Goal: Task Accomplishment & Management: Use online tool/utility

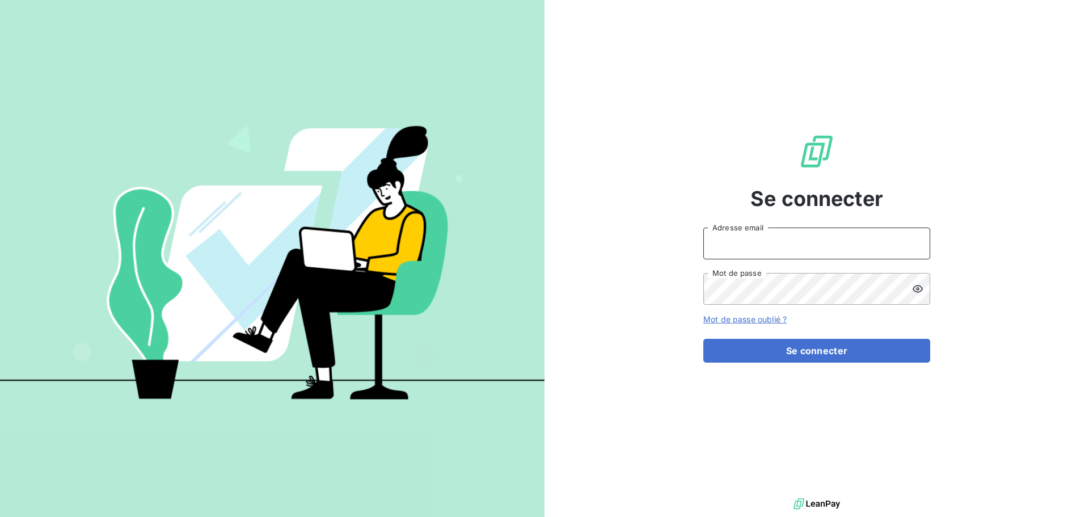
click at [773, 249] on input "Adresse email" at bounding box center [817, 244] width 227 height 32
type input "[EMAIL_ADDRESS][DOMAIN_NAME]"
click at [704, 339] on button "Se connecter" at bounding box center [817, 351] width 227 height 24
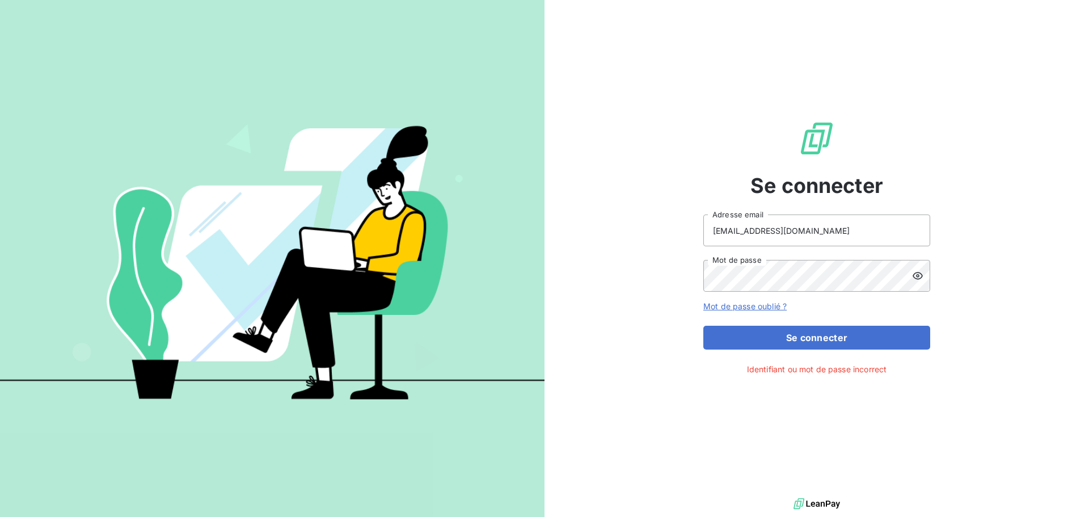
click at [916, 273] on icon at bounding box center [918, 275] width 10 height 7
click at [916, 273] on icon at bounding box center [918, 276] width 10 height 8
click at [704, 326] on button "Se connecter" at bounding box center [817, 338] width 227 height 24
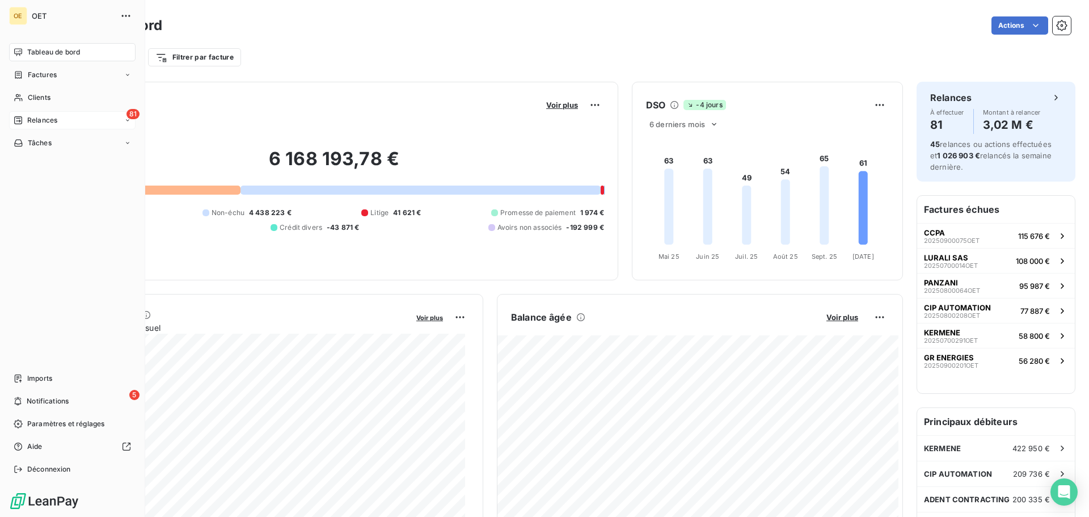
click at [49, 113] on div "81 Relances" at bounding box center [72, 120] width 127 height 18
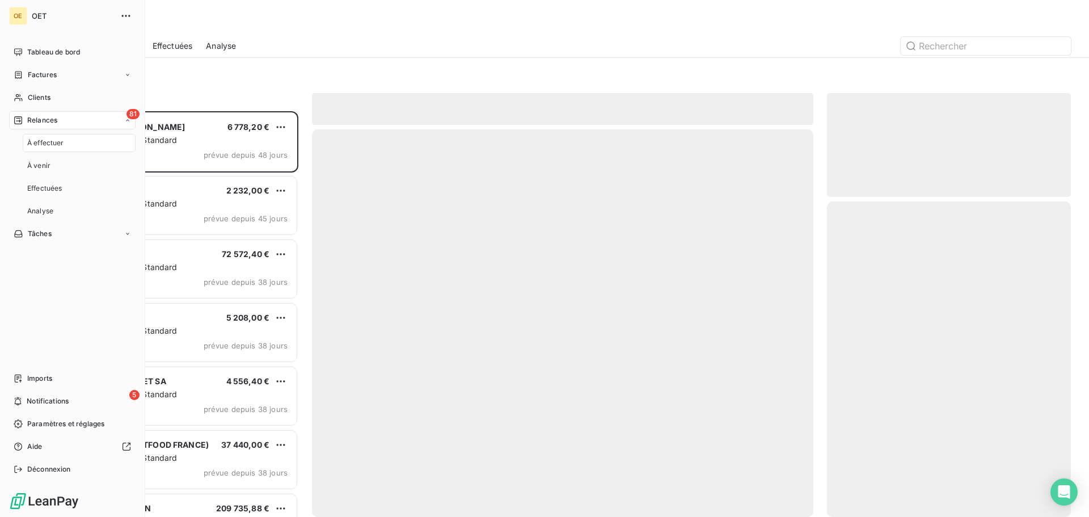
scroll to position [397, 235]
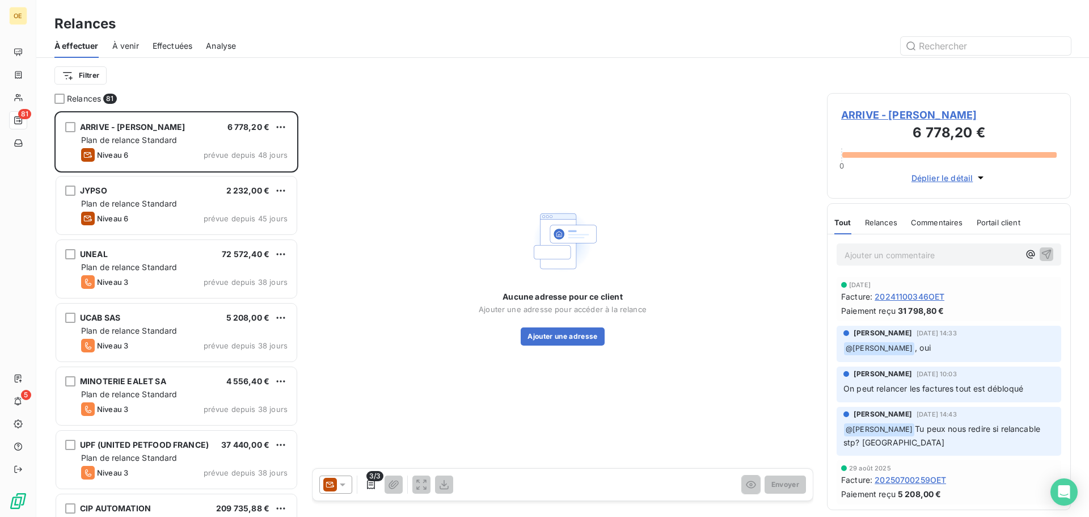
click at [420, 191] on div "Aucune adresse pour ce client Ajouter une adresse pour accéder à la relance Ajo…" at bounding box center [563, 275] width 502 height 364
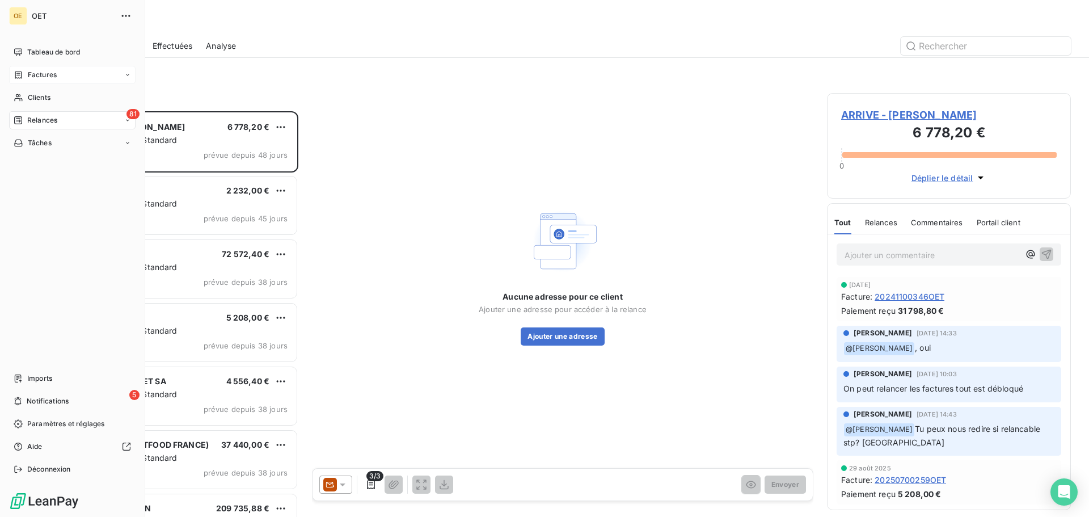
click at [33, 74] on span "Factures" at bounding box center [42, 75] width 29 height 10
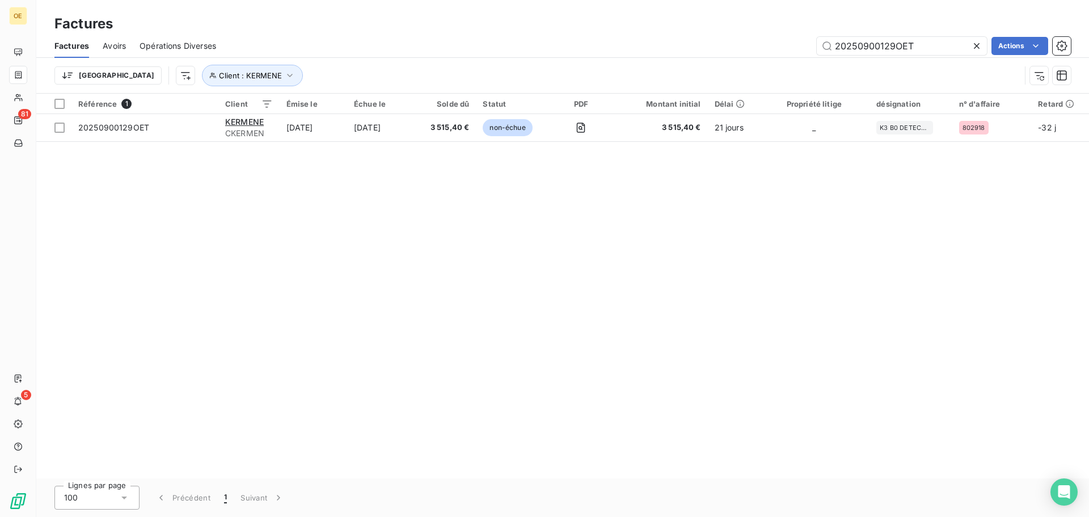
click at [395, 210] on div "Référence 1 Client Émise le Échue le Solde dû Statut PDF Montant initial Délai …" at bounding box center [562, 286] width 1053 height 385
click at [961, 46] on input "20250900129OET" at bounding box center [902, 46] width 170 height 18
click at [971, 46] on icon at bounding box center [976, 45] width 11 height 11
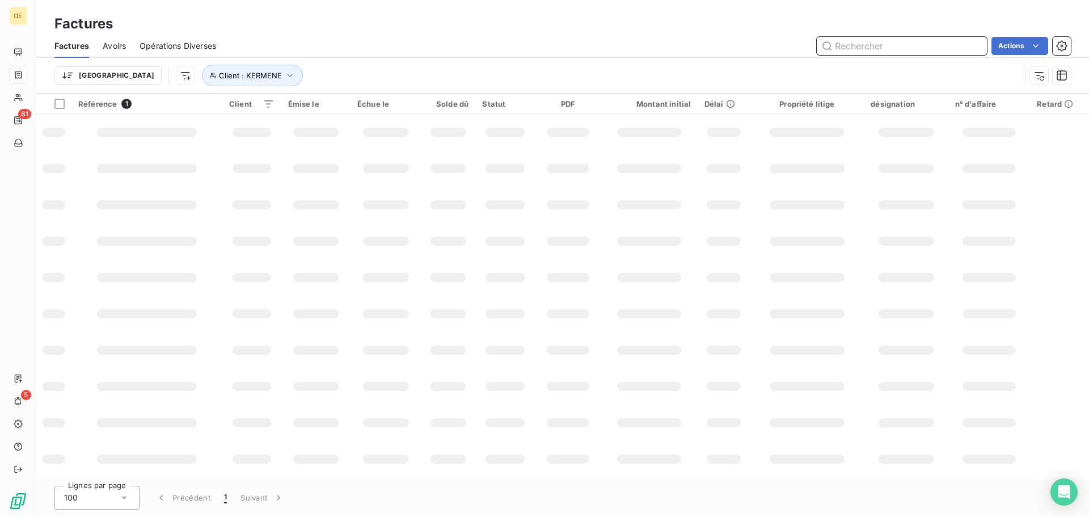
click at [949, 47] on input "text" at bounding box center [902, 46] width 170 height 18
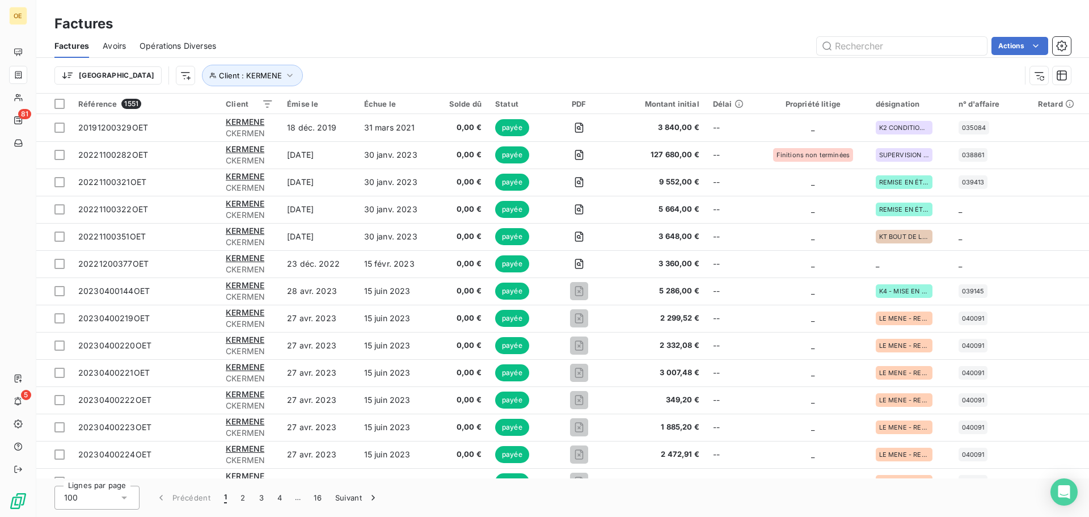
click at [893, 56] on div "Factures Avoirs Opérations Diverses Actions" at bounding box center [562, 46] width 1053 height 24
click at [893, 51] on input "text" at bounding box center [902, 46] width 170 height 18
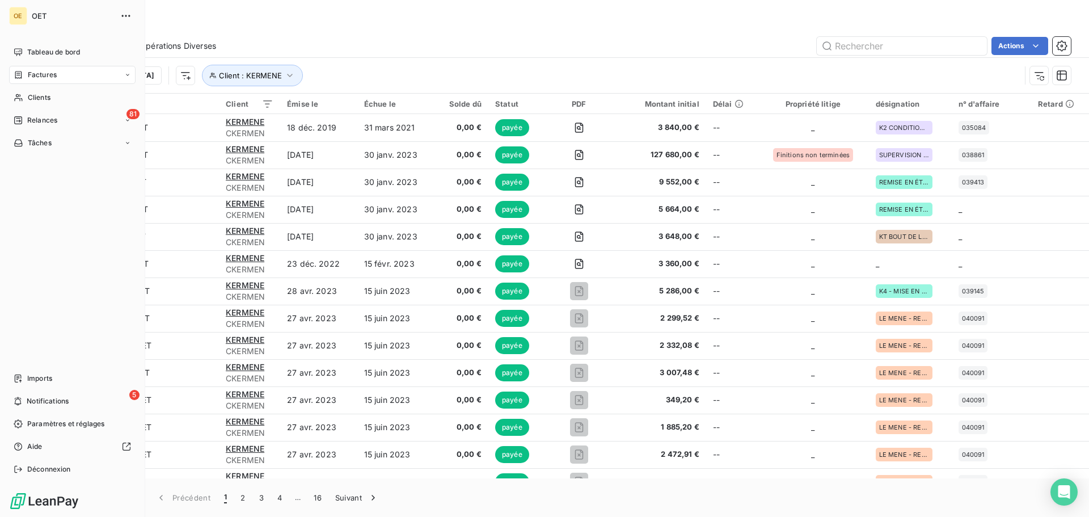
click at [56, 76] on span "Factures" at bounding box center [42, 75] width 29 height 10
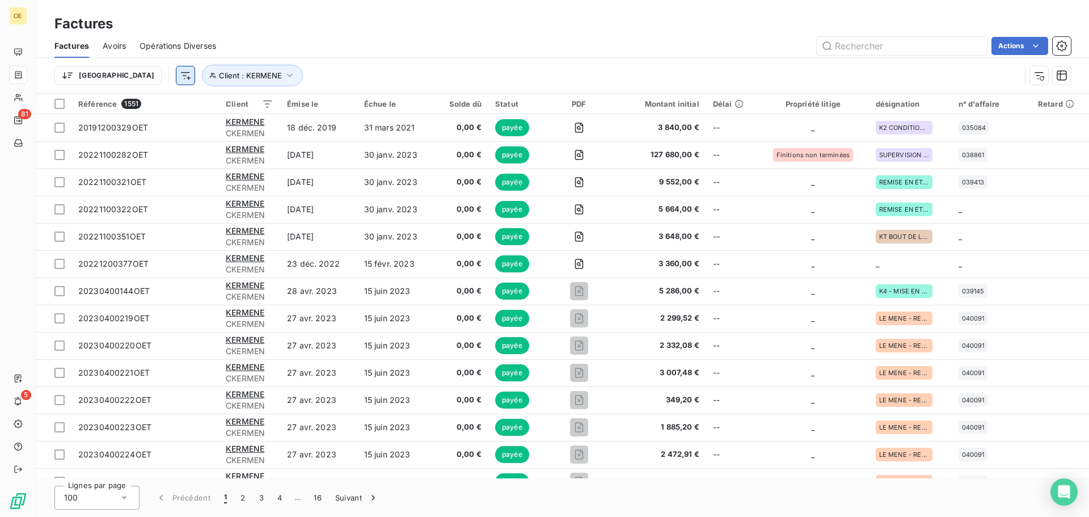
click at [121, 75] on html "OE 81 5 Factures Factures Avoirs Opérations Diverses Actions Trier Client : KER…" at bounding box center [544, 258] width 1089 height 517
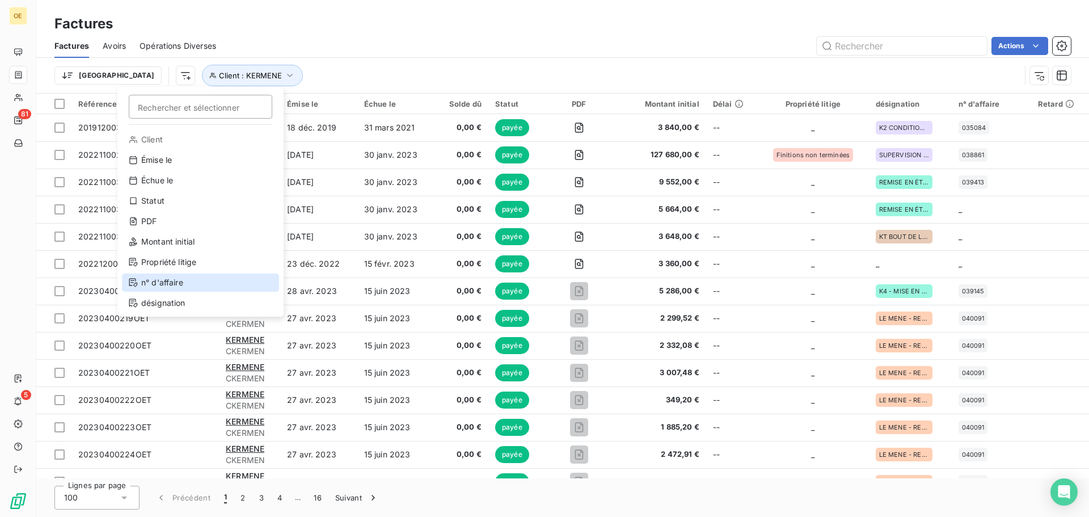
click at [188, 282] on div "n° d'affaire" at bounding box center [200, 282] width 157 height 18
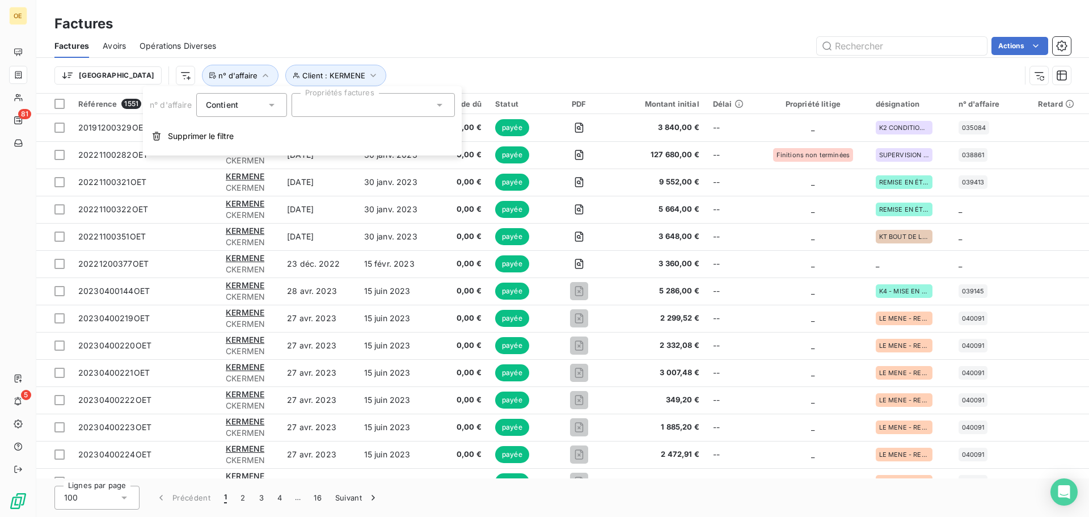
click at [348, 110] on div at bounding box center [373, 105] width 163 height 24
type input "802185"
click at [309, 130] on div at bounding box center [306, 133] width 10 height 10
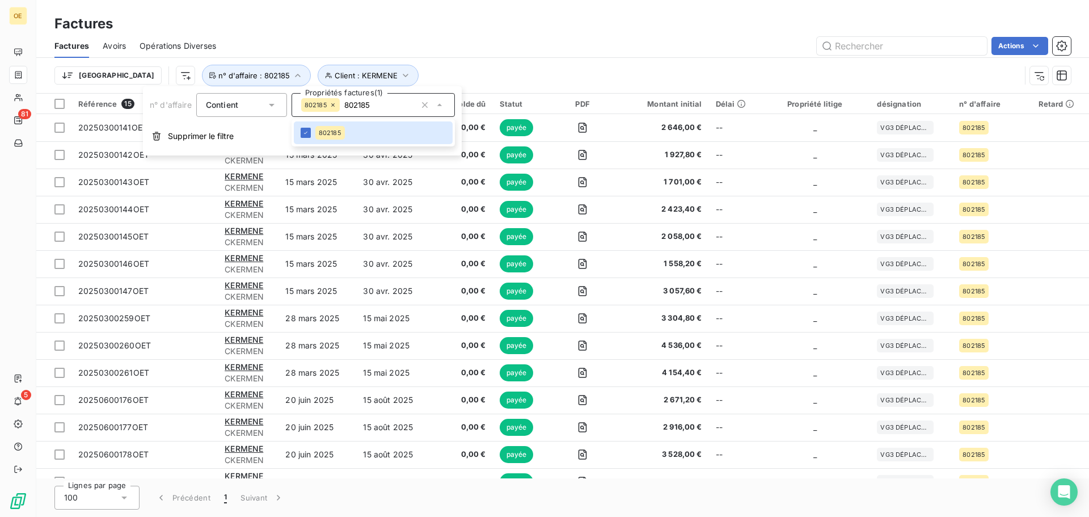
click at [620, 27] on div "Factures" at bounding box center [562, 24] width 1053 height 20
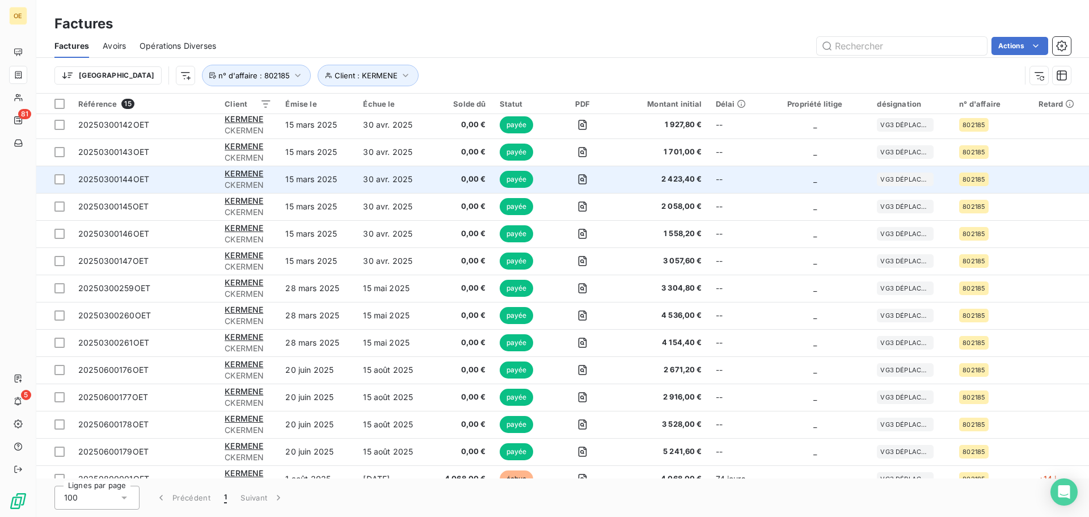
scroll to position [45, 0]
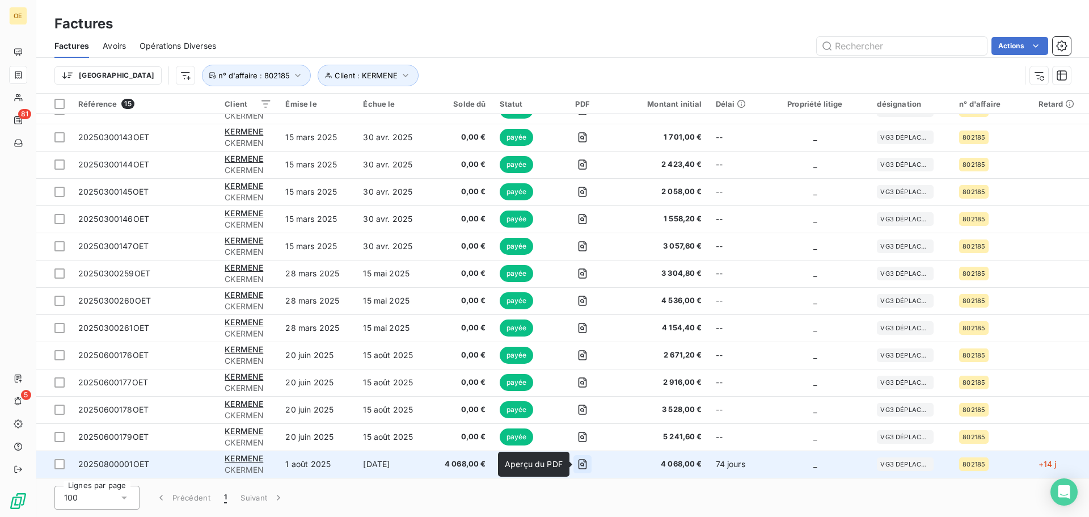
click at [584, 465] on icon "button" at bounding box center [582, 464] width 4 height 4
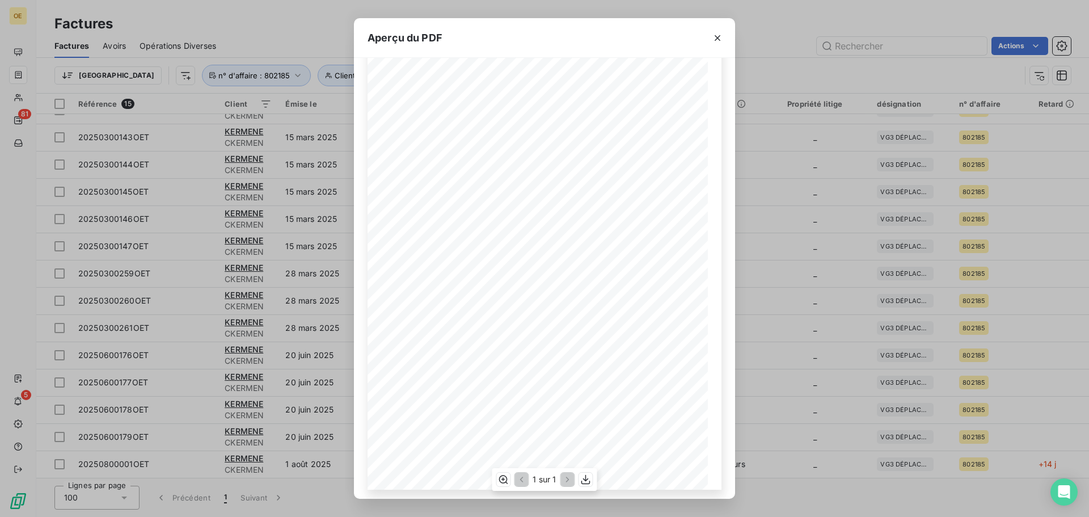
scroll to position [68, 0]
click at [441, 412] on div "BETTON, le [DATE] FACTURE N° 20250800001OET Page 1 sur 1 commande n° 802185 0A …" at bounding box center [545, 244] width 354 height 481
click at [496, 388] on span "VIREMENT À NOTRE BANQUE BPGO RENNES ENTREPRISES" at bounding box center [531, 387] width 149 height 5
click at [471, 415] on span "[DATE]" at bounding box center [464, 415] width 14 height 5
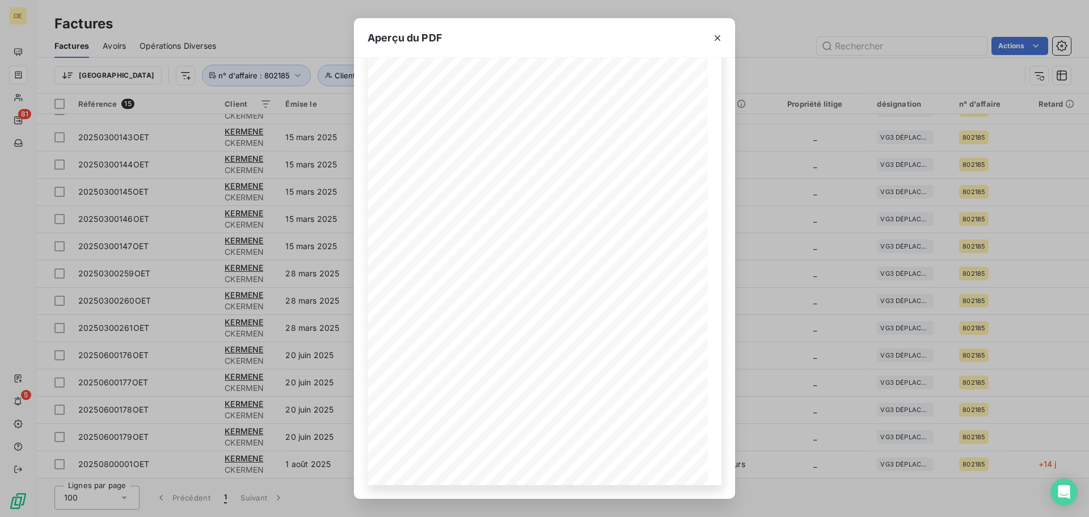
click at [826, 264] on div "Aperçu du PDF BETTON, le [DATE] FACTURE N° 20250800001OET Page 1 sur 1 commande…" at bounding box center [544, 258] width 1089 height 517
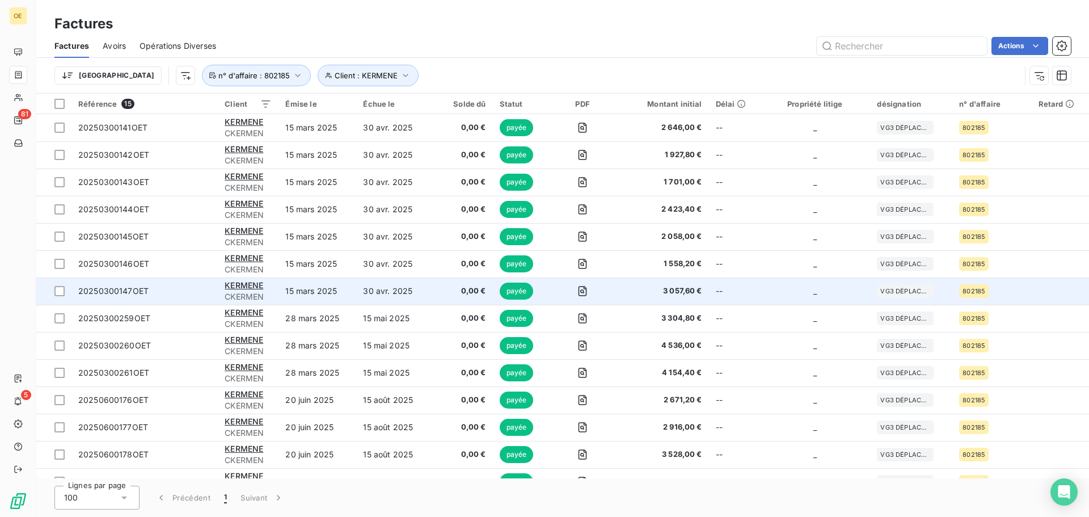
scroll to position [45, 0]
